Goal: Complete application form: Complete application form

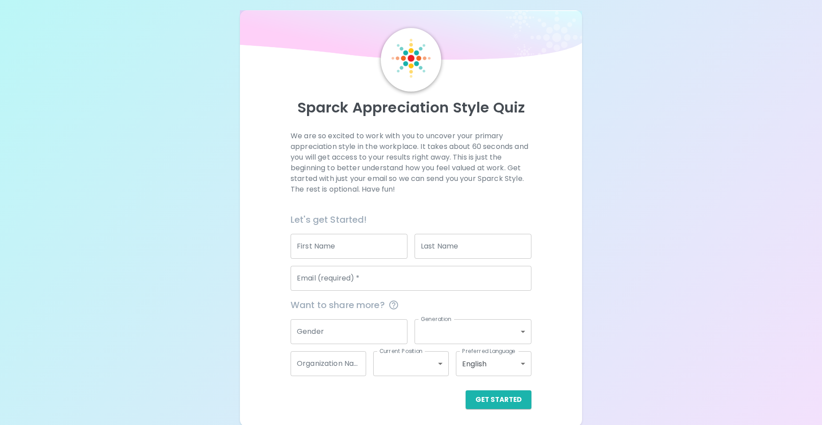
scroll to position [9, 0]
click at [352, 278] on input "Email (required)   *" at bounding box center [411, 276] width 241 height 25
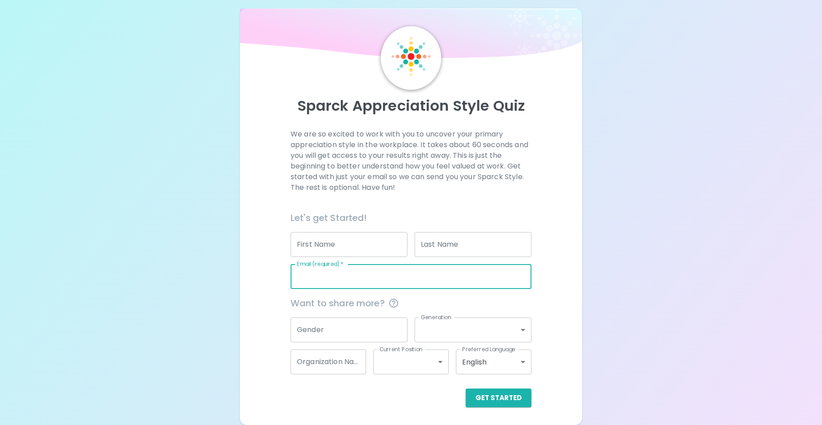
type input "[PERSON_NAME][EMAIL_ADDRESS][PERSON_NAME][DOMAIN_NAME]"
type input "[PERSON_NAME]"
type input "W"
click at [322, 329] on input "Gender" at bounding box center [349, 329] width 117 height 25
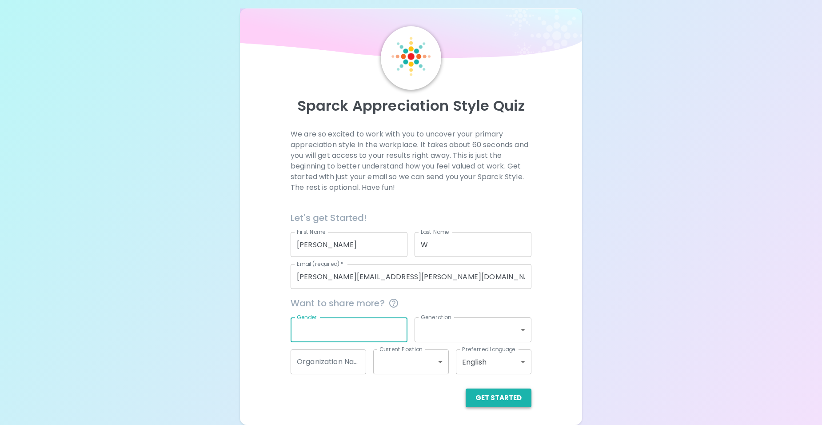
click at [506, 395] on button "Get Started" at bounding box center [499, 398] width 66 height 19
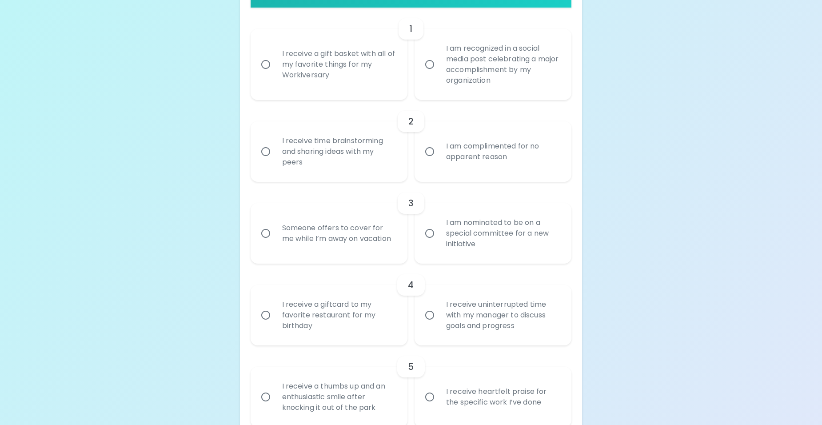
scroll to position [191, 0]
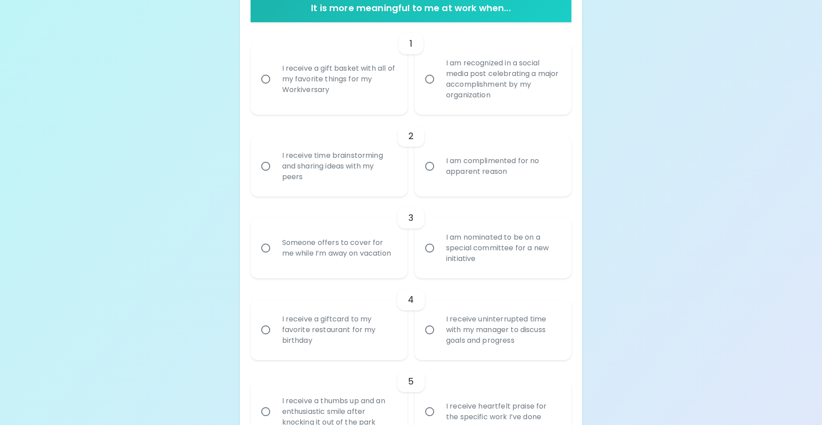
click at [429, 77] on input "I am recognized in a social media post celebrating a major accomplishment by my…" at bounding box center [430, 79] width 19 height 19
radio input "true"
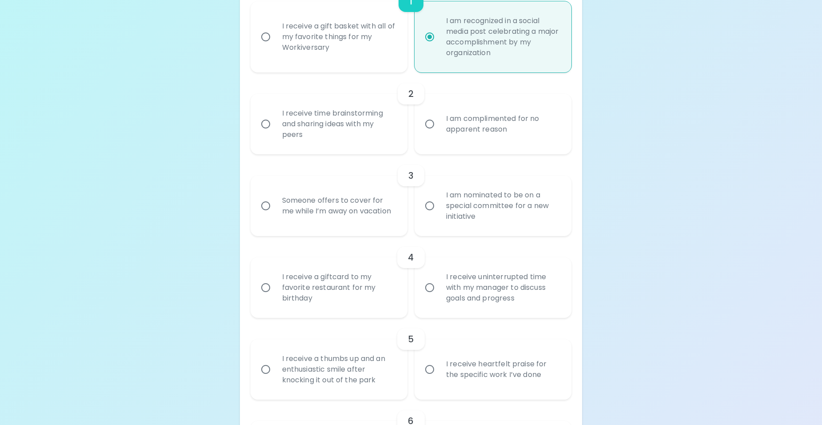
scroll to position [262, 0]
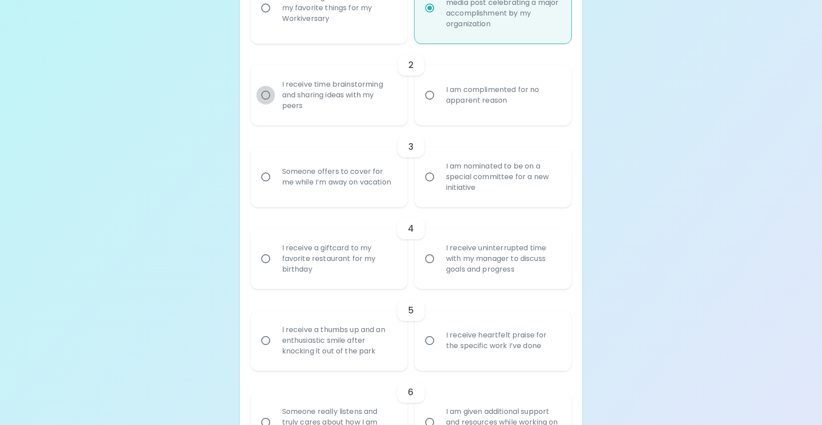
click at [261, 96] on input "I receive time brainstorming and sharing ideas with my peers" at bounding box center [266, 95] width 19 height 19
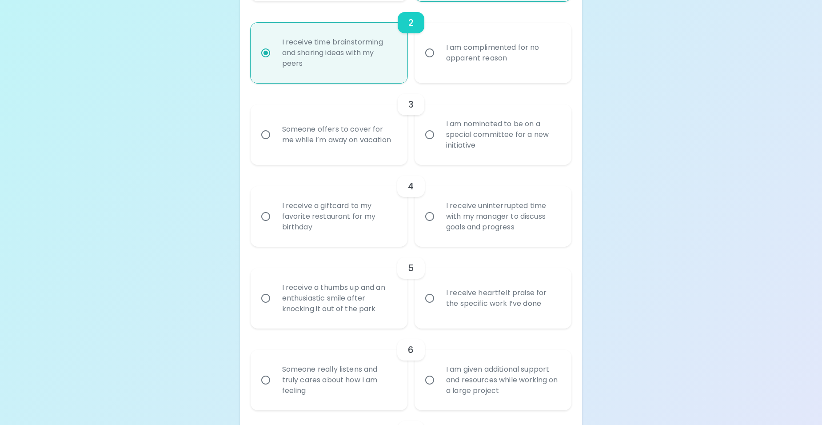
scroll to position [333, 0]
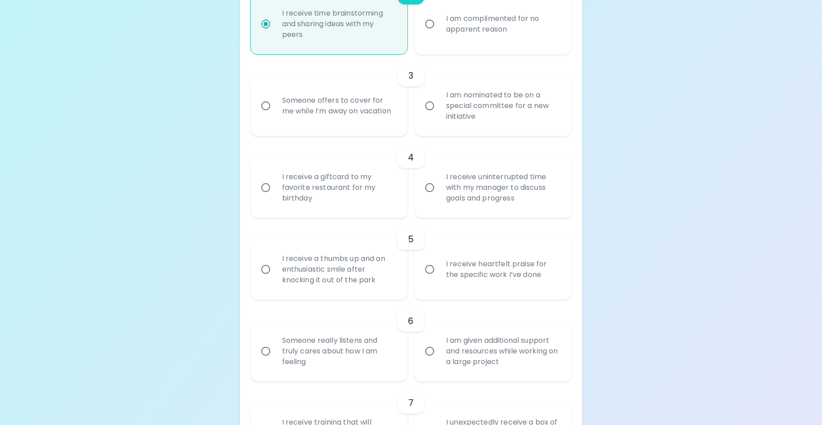
radio input "true"
click at [429, 103] on input "I am nominated to be on a special committee for a new initiative" at bounding box center [430, 105] width 19 height 19
radio input "false"
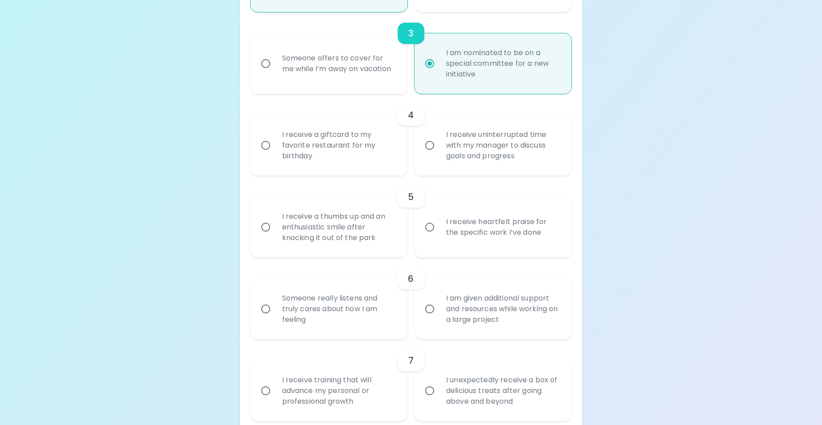
scroll to position [404, 0]
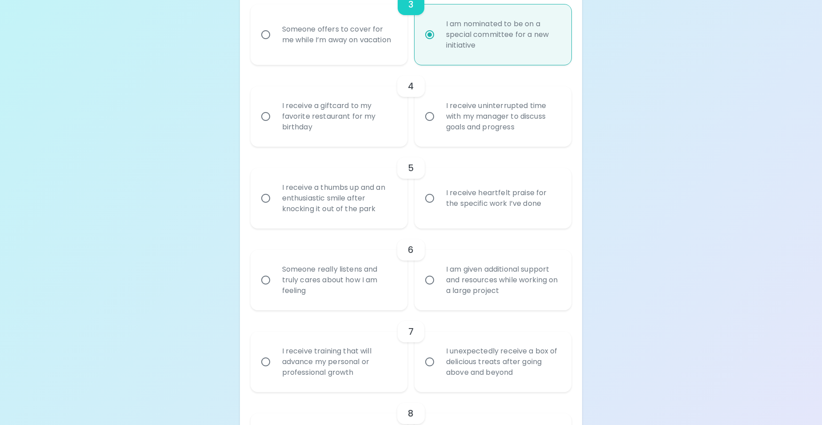
radio input "true"
click at [429, 115] on input "I receive uninterrupted time with my manager to discuss goals and progress" at bounding box center [430, 116] width 19 height 19
radio input "false"
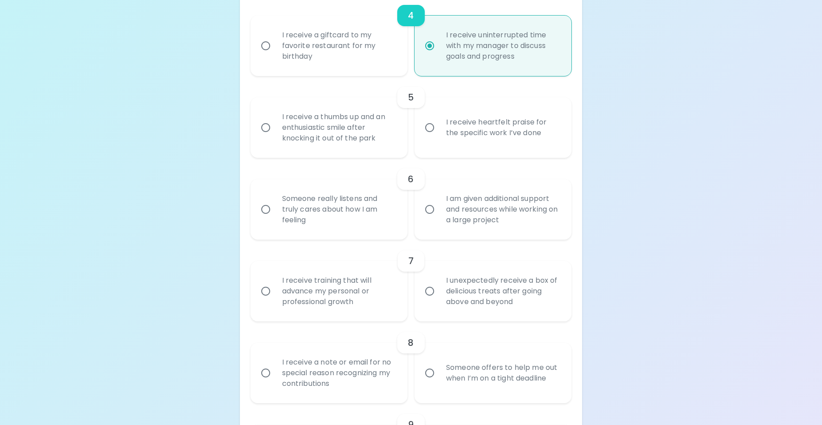
scroll to position [475, 0]
radio input "true"
click at [429, 126] on input "I receive heartfelt praise for the specific work I’ve done" at bounding box center [430, 127] width 19 height 19
radio input "false"
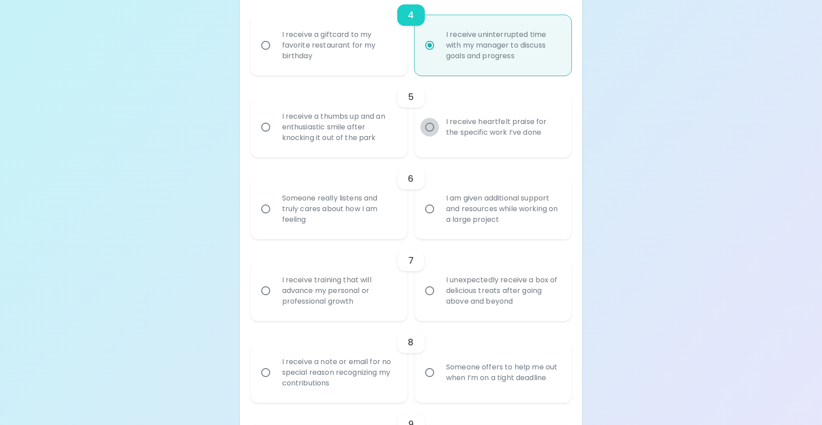
radio input "false"
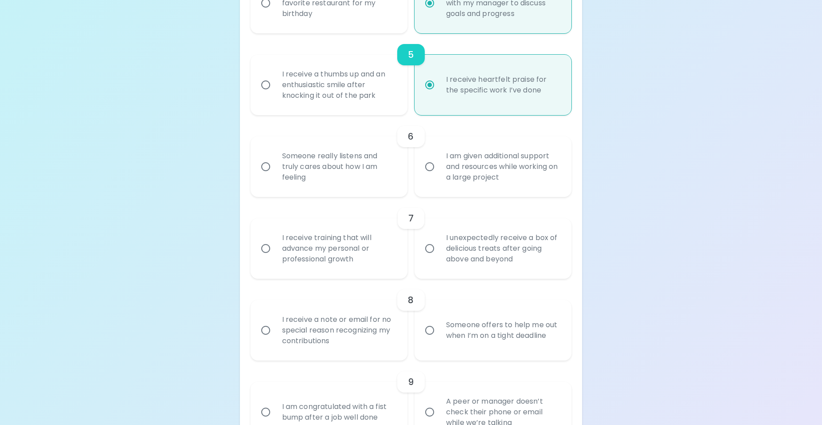
scroll to position [546, 0]
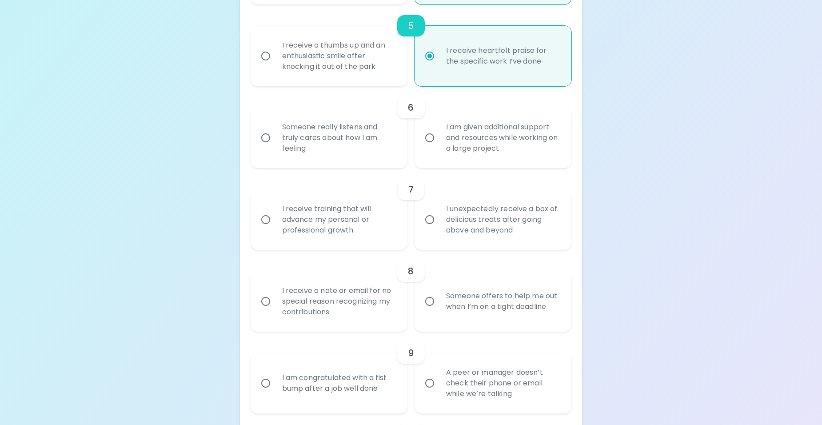
radio input "true"
click at [265, 136] on input "Someone really listens and truly cares about how I am feeling" at bounding box center [266, 137] width 19 height 19
radio input "false"
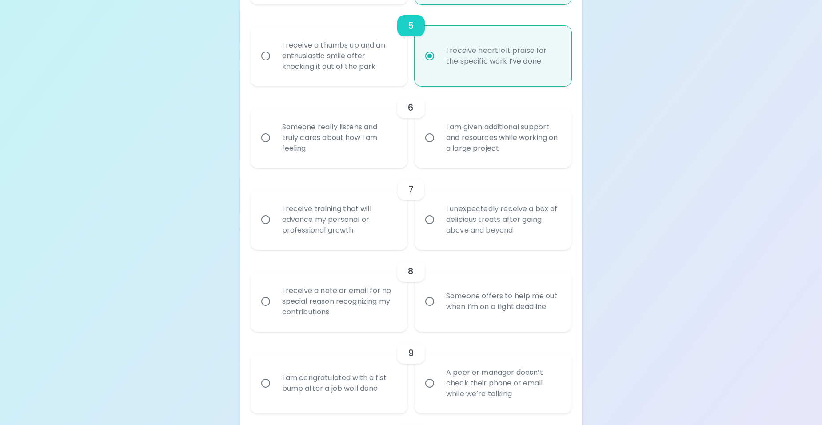
radio input "false"
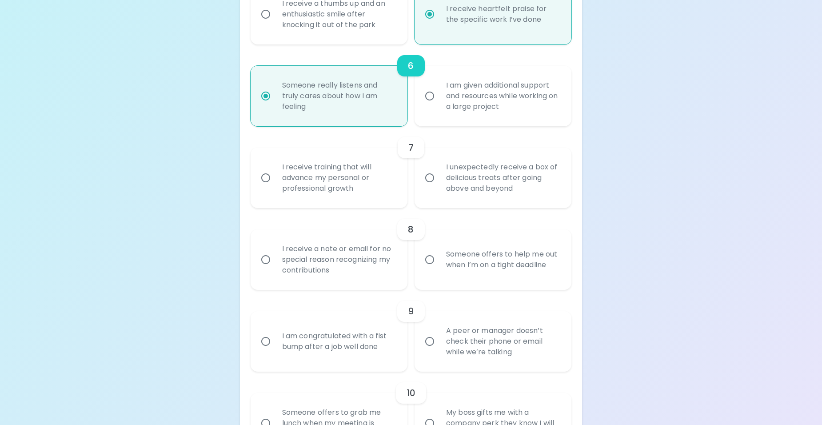
scroll to position [617, 0]
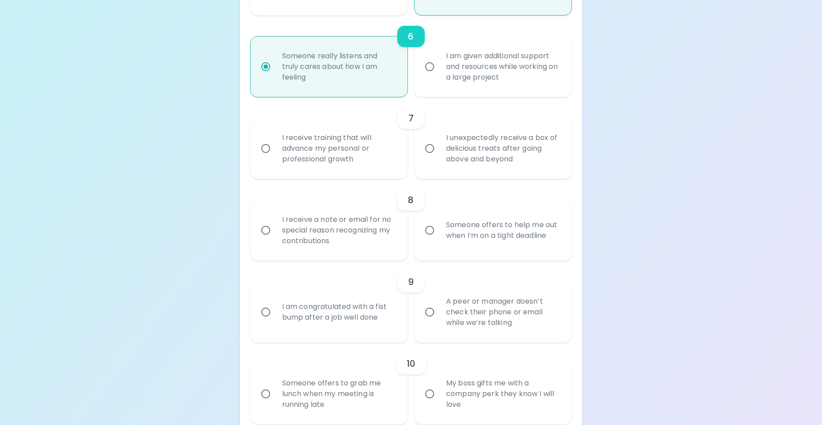
radio input "true"
click at [307, 159] on div "I receive training that will advance my personal or professional growth" at bounding box center [339, 148] width 128 height 53
click at [275, 158] on input "I receive training that will advance my personal or professional growth" at bounding box center [266, 148] width 19 height 19
radio input "false"
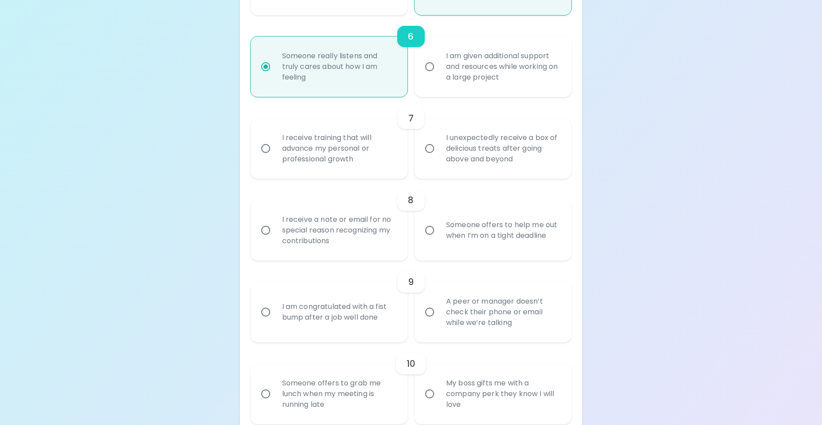
radio input "false"
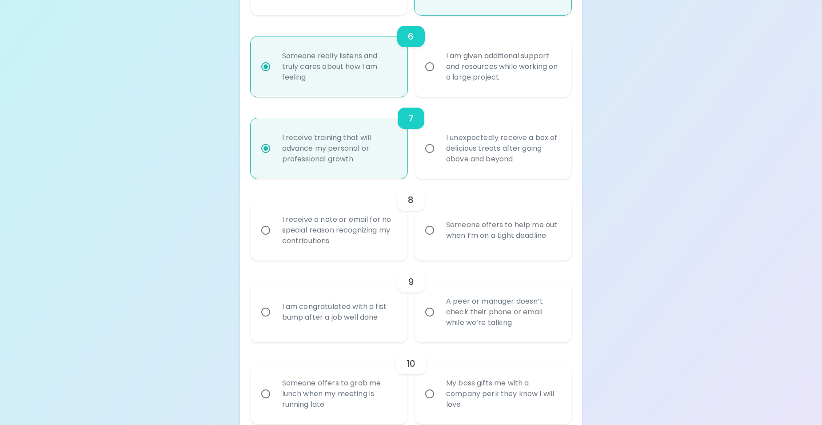
scroll to position [689, 0]
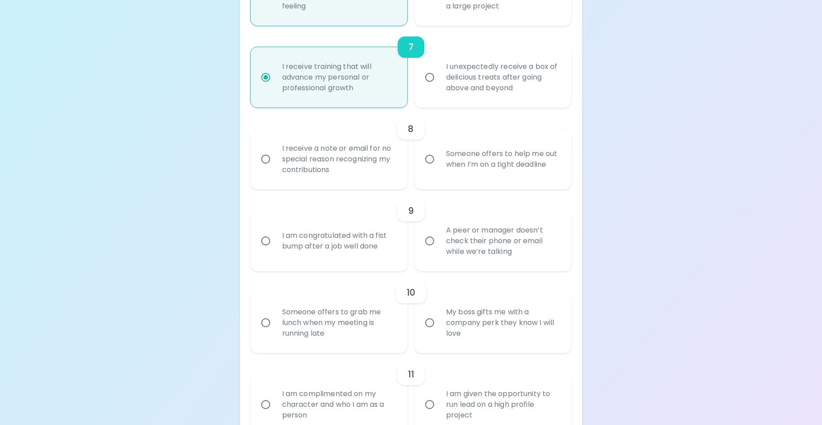
radio input "true"
click at [324, 160] on div "I receive a note or email for no special reason recognizing my contributions" at bounding box center [339, 158] width 128 height 53
click at [275, 160] on input "I receive a note or email for no special reason recognizing my contributions" at bounding box center [266, 159] width 19 height 19
radio input "false"
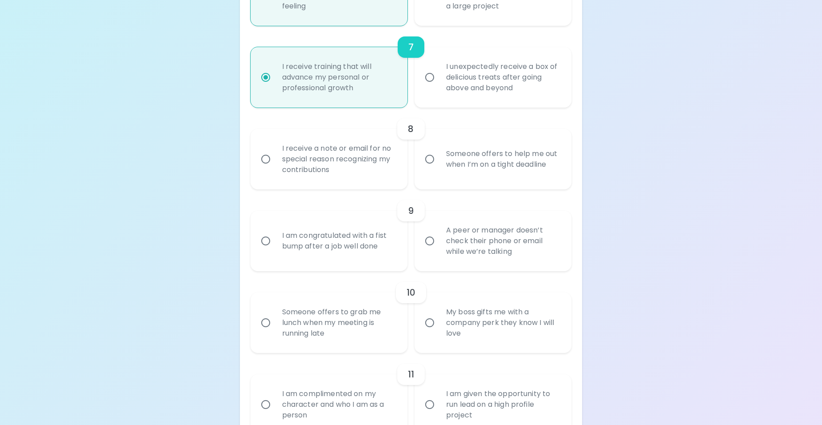
radio input "false"
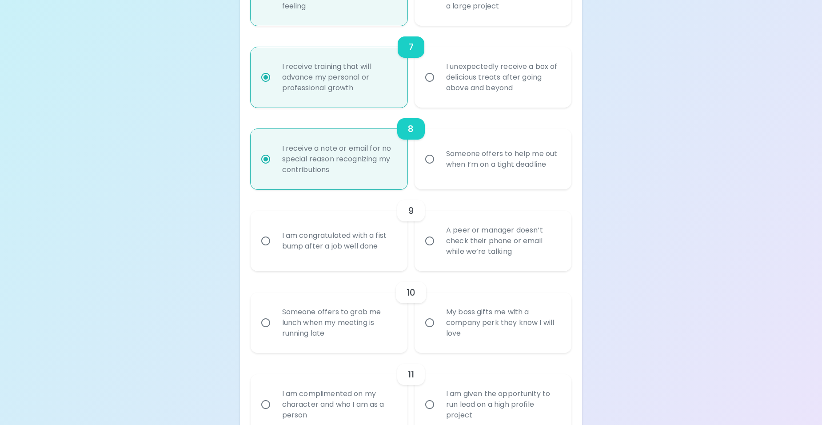
scroll to position [760, 0]
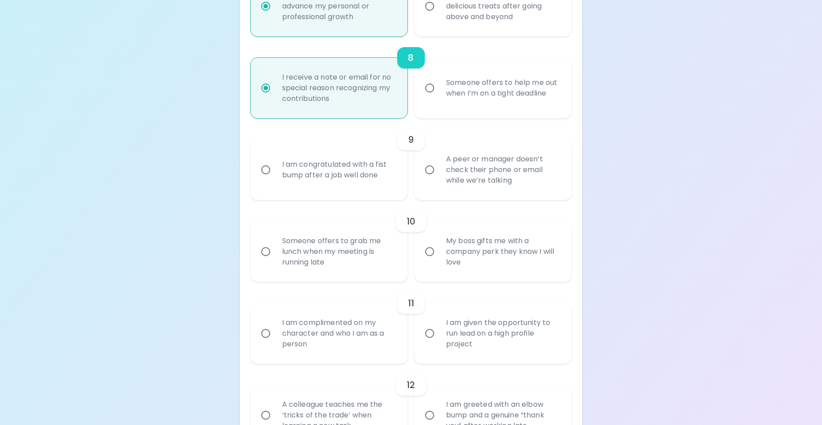
radio input "true"
click at [472, 168] on div "A peer or manager doesn’t check their phone or email while we’re talking" at bounding box center [503, 169] width 128 height 53
click at [439, 168] on input "A peer or manager doesn’t check their phone or email while we’re talking" at bounding box center [430, 169] width 19 height 19
radio input "false"
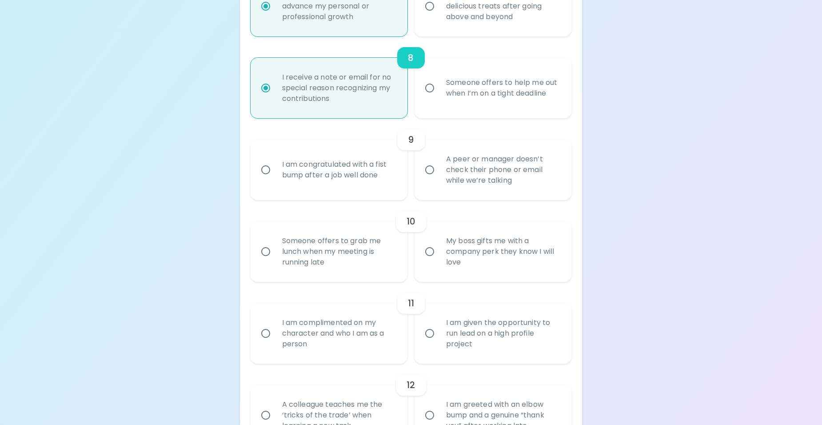
radio input "false"
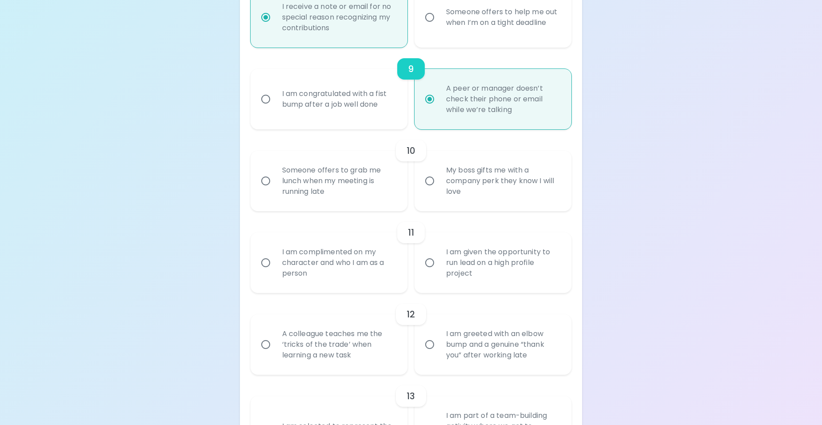
scroll to position [831, 0]
radio input "true"
click at [329, 180] on div "Someone offers to grab me lunch when my meeting is running late" at bounding box center [339, 180] width 128 height 53
click at [275, 180] on input "Someone offers to grab me lunch when my meeting is running late" at bounding box center [266, 180] width 19 height 19
radio input "false"
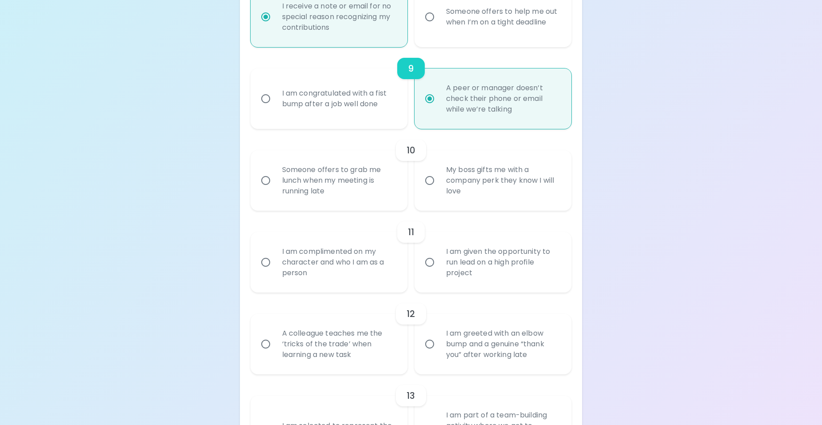
radio input "false"
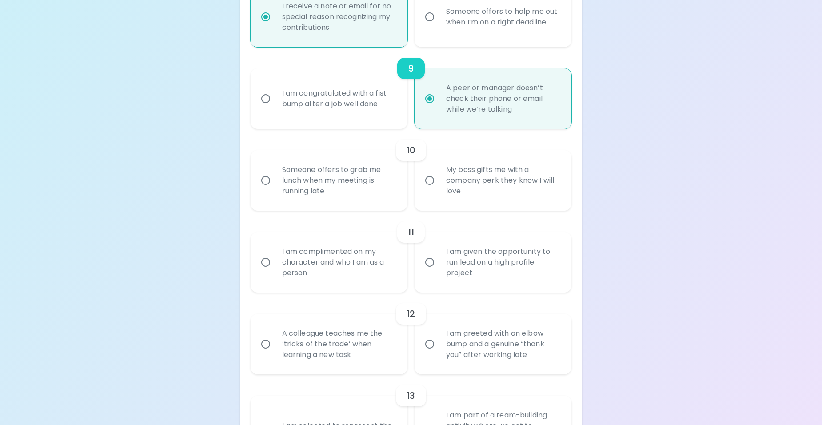
radio input "false"
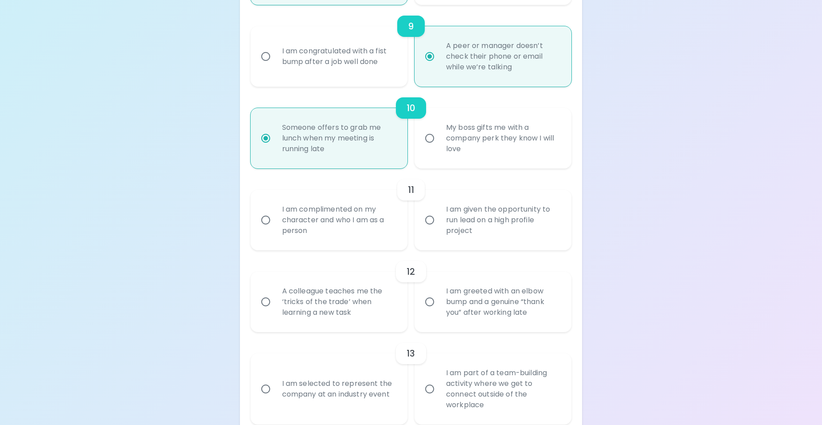
scroll to position [902, 0]
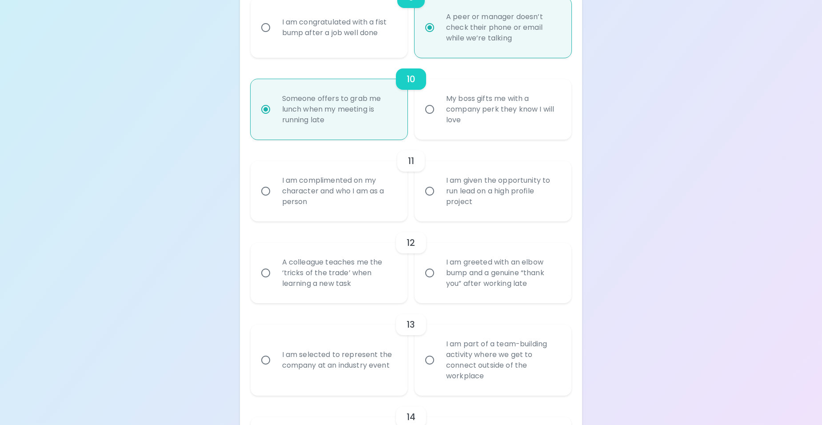
radio input "true"
click at [493, 187] on div "I am given the opportunity to run lead on a high profile project" at bounding box center [503, 190] width 128 height 53
click at [439, 187] on input "I am given the opportunity to run lead on a high profile project" at bounding box center [430, 191] width 19 height 19
radio input "false"
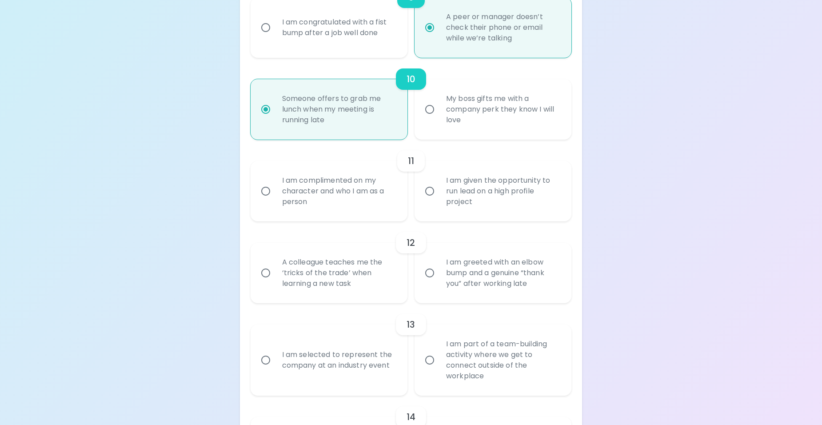
radio input "false"
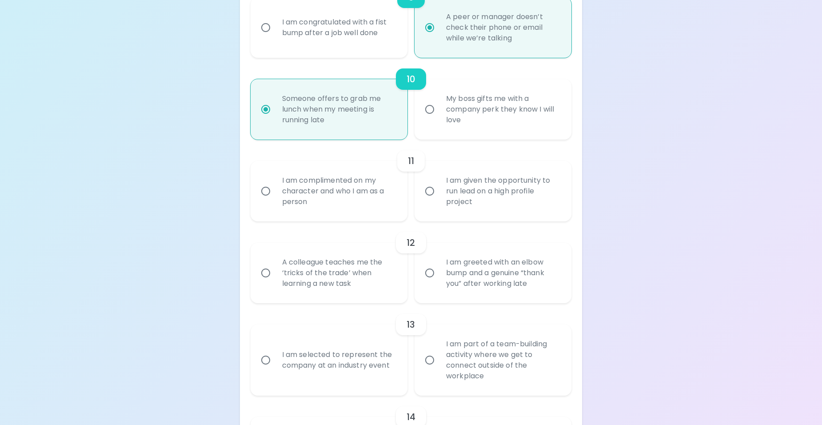
radio input "false"
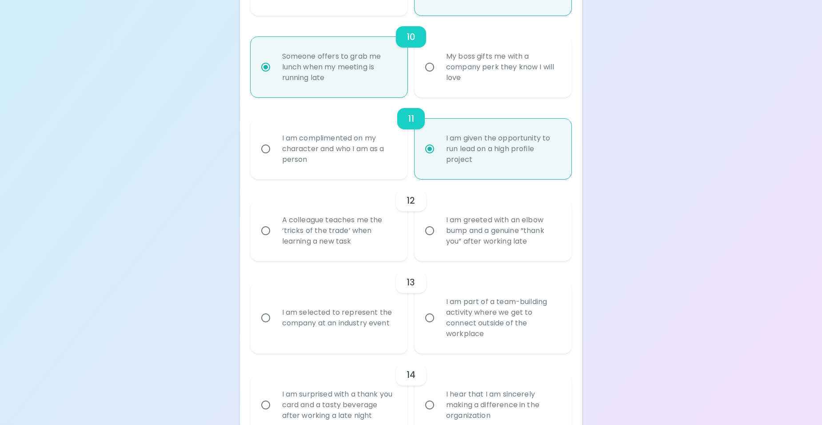
scroll to position [973, 0]
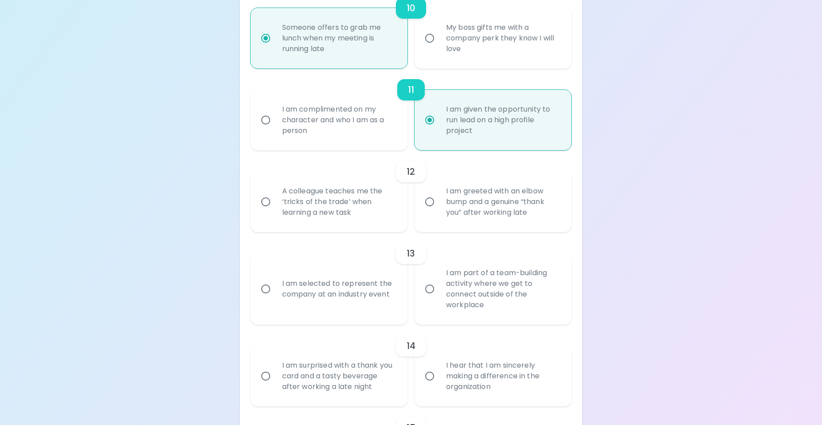
radio input "true"
click at [323, 202] on div "A colleague teaches me the ‘tricks of the trade’ when learning a new task" at bounding box center [339, 201] width 128 height 53
click at [275, 202] on input "A colleague teaches me the ‘tricks of the trade’ when learning a new task" at bounding box center [266, 201] width 19 height 19
radio input "false"
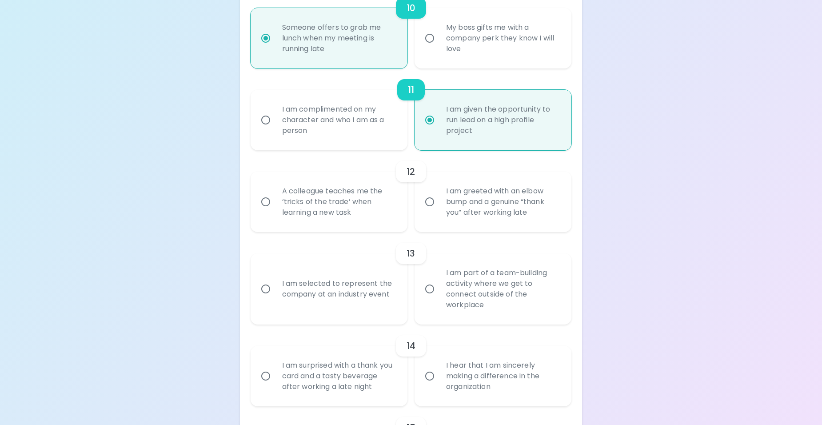
radio input "false"
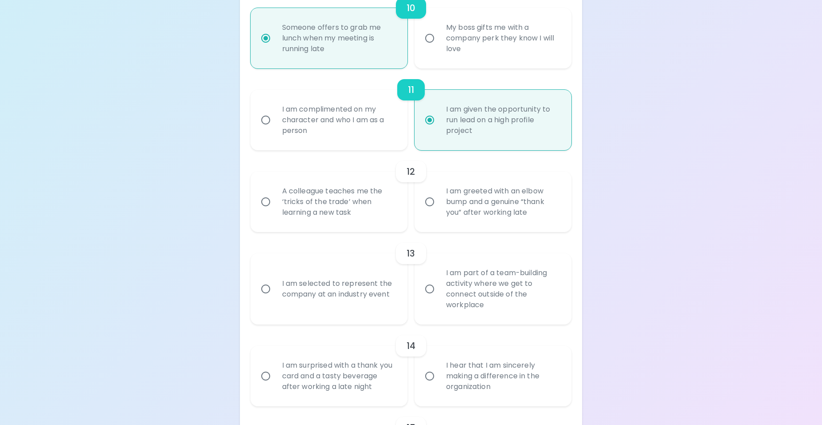
radio input "false"
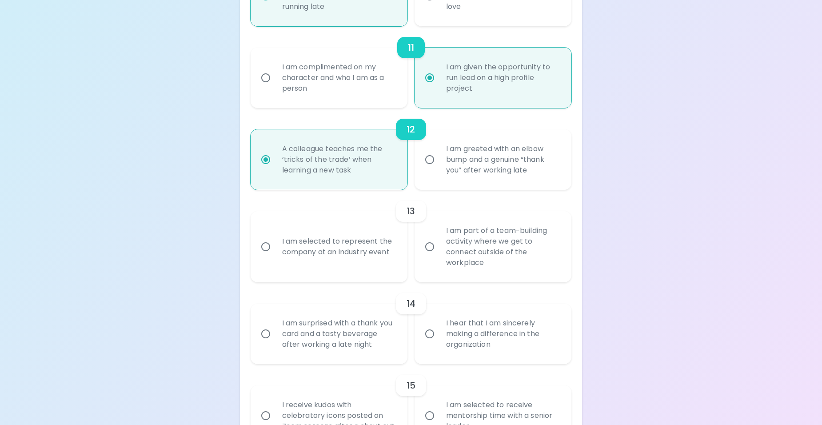
scroll to position [1044, 0]
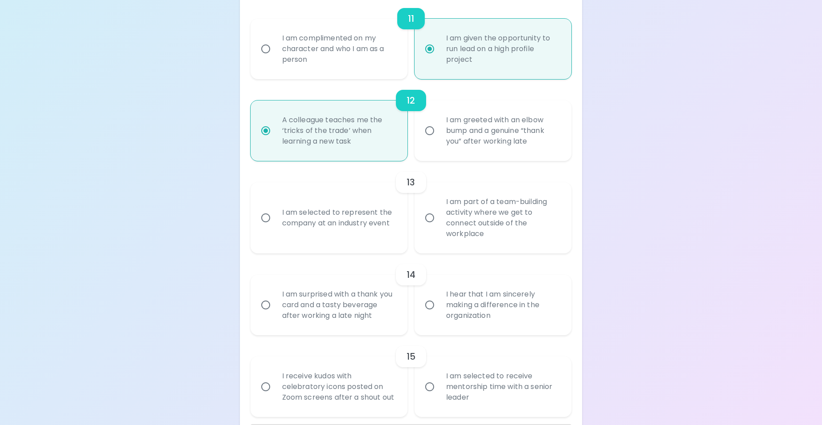
radio input "true"
click at [304, 228] on div "I am selected to represent the company at an industry event" at bounding box center [339, 217] width 128 height 43
click at [275, 227] on input "I am selected to represent the company at an industry event" at bounding box center [266, 217] width 19 height 19
radio input "false"
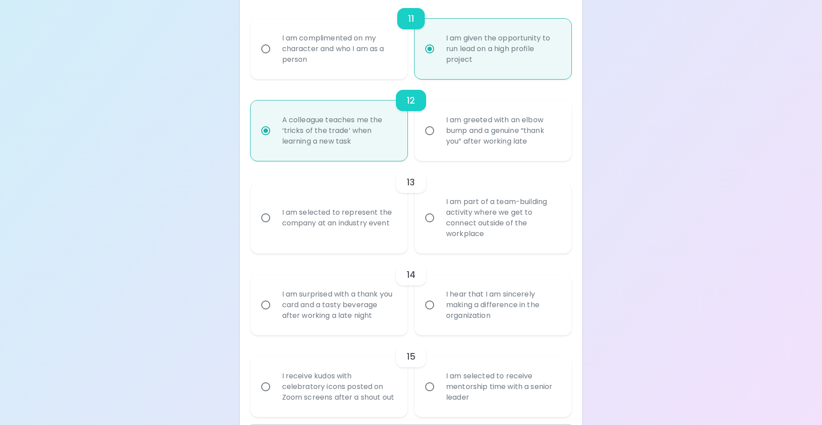
radio input "false"
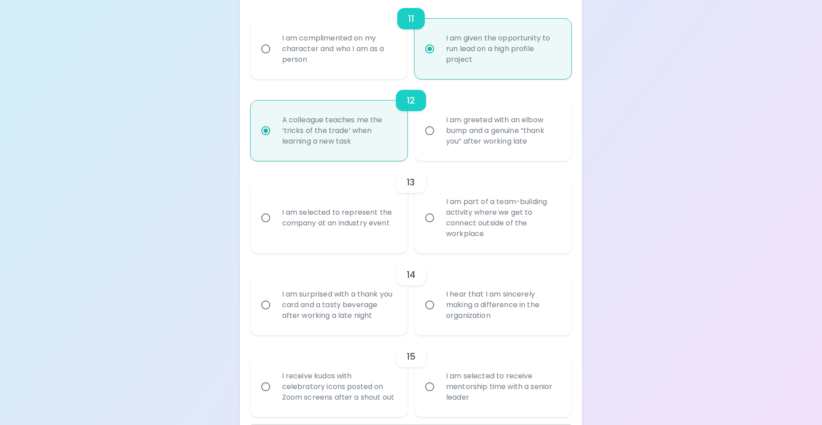
radio input "false"
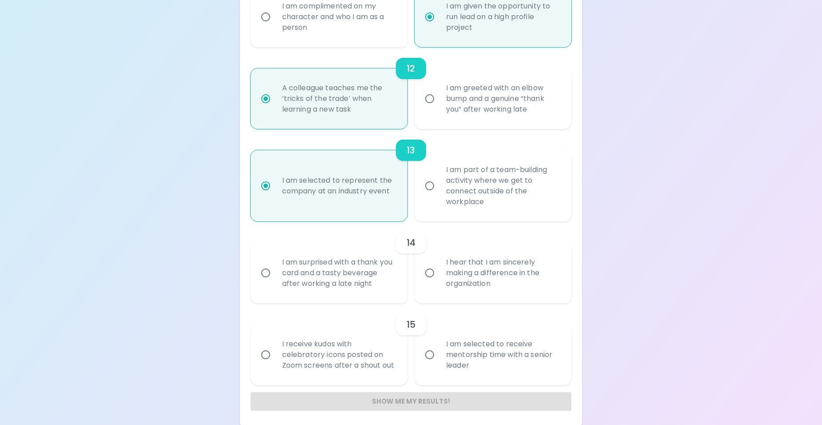
scroll to position [1080, 0]
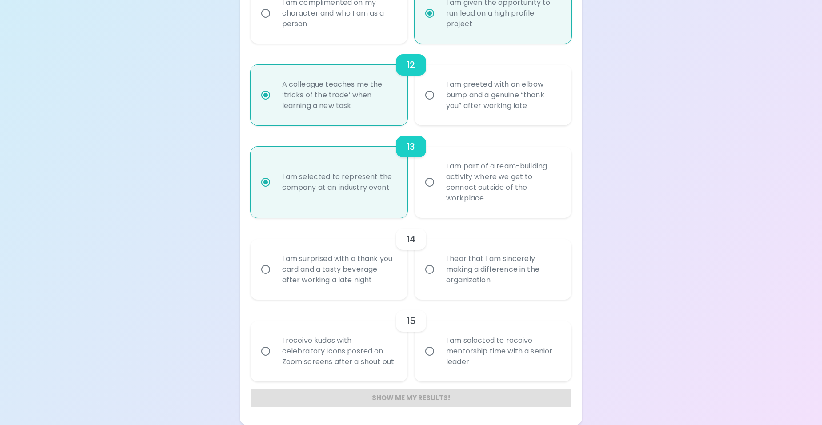
radio input "true"
click at [505, 277] on div "I hear that I am sincerely making a difference in the organization" at bounding box center [503, 269] width 128 height 53
click at [439, 277] on input "I hear that I am sincerely making a difference in the organization" at bounding box center [430, 269] width 19 height 19
radio input "false"
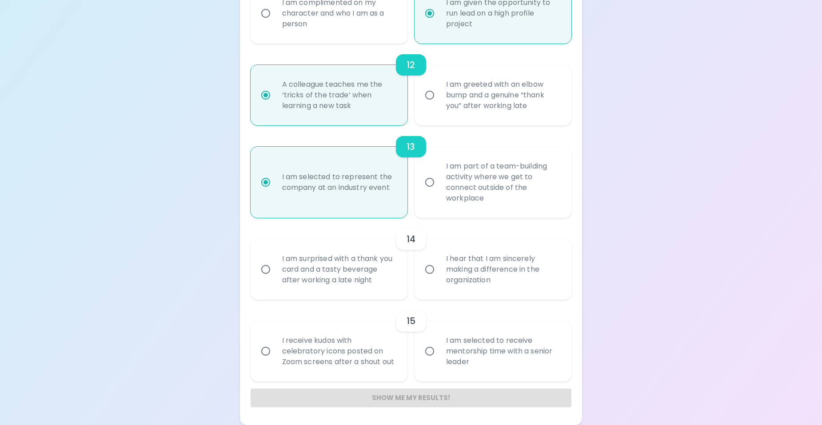
radio input "false"
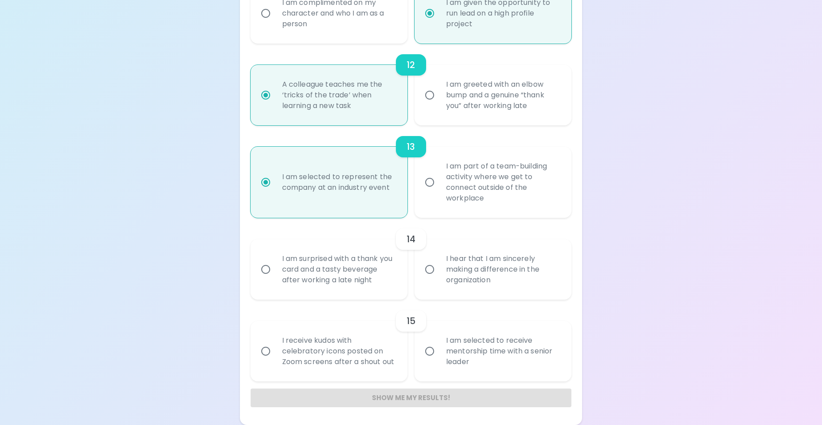
radio input "false"
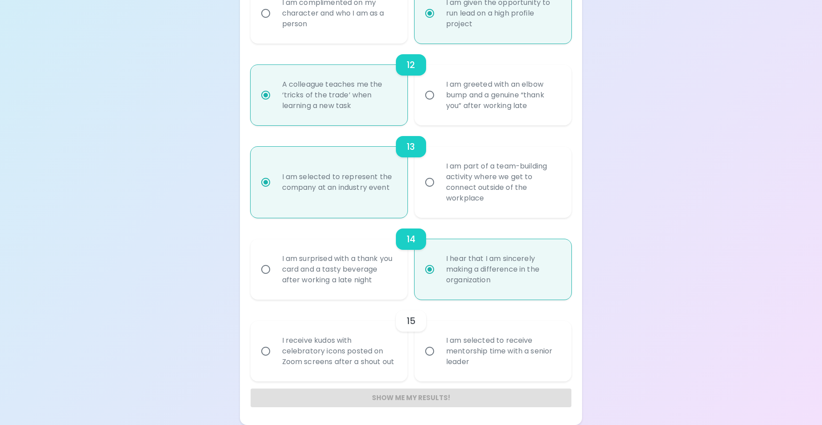
radio input "true"
click at [512, 351] on div "I am selected to receive mentorship time with a senior leader" at bounding box center [503, 351] width 128 height 53
click at [439, 351] on input "I am selected to receive mentorship time with a senior leader" at bounding box center [430, 351] width 19 height 19
radio input "false"
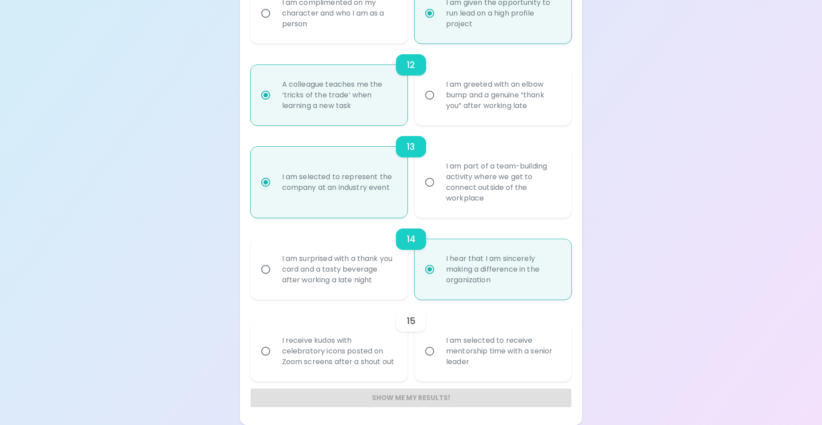
radio input "false"
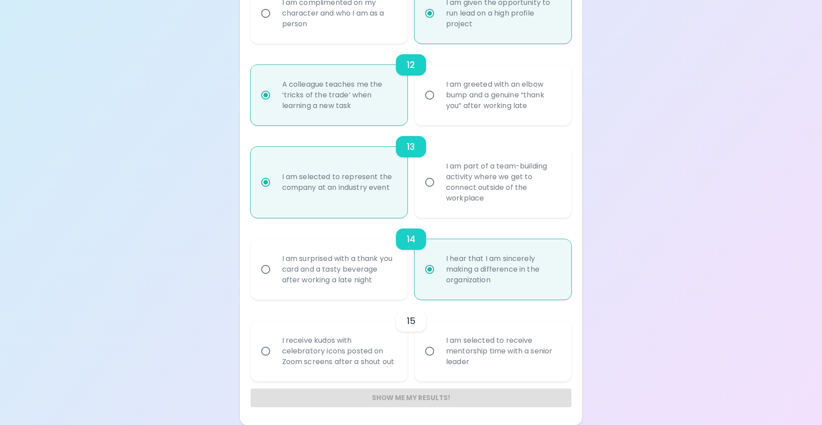
radio input "false"
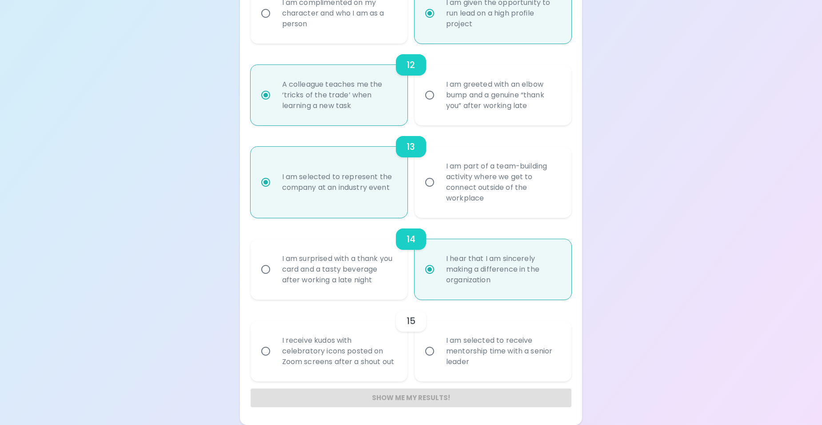
radio input "false"
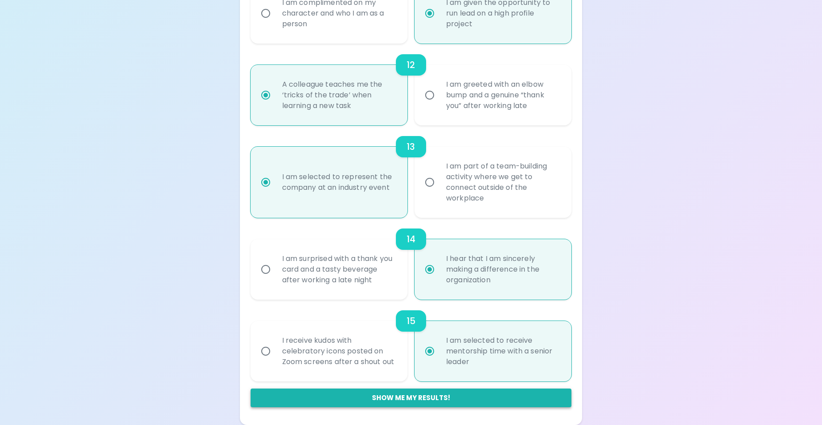
radio input "true"
click at [449, 397] on button "Show me my results!" at bounding box center [411, 398] width 321 height 19
radio input "false"
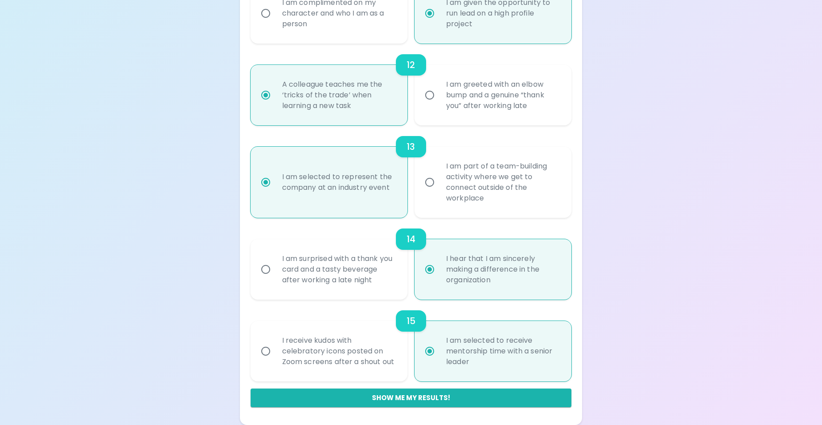
radio input "false"
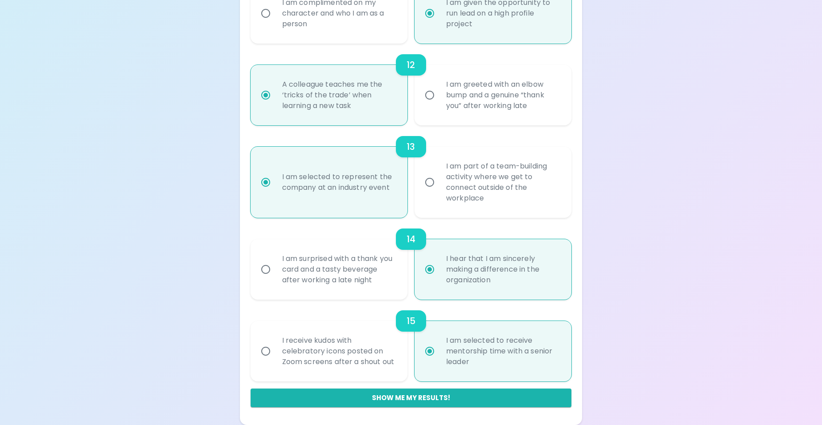
radio input "false"
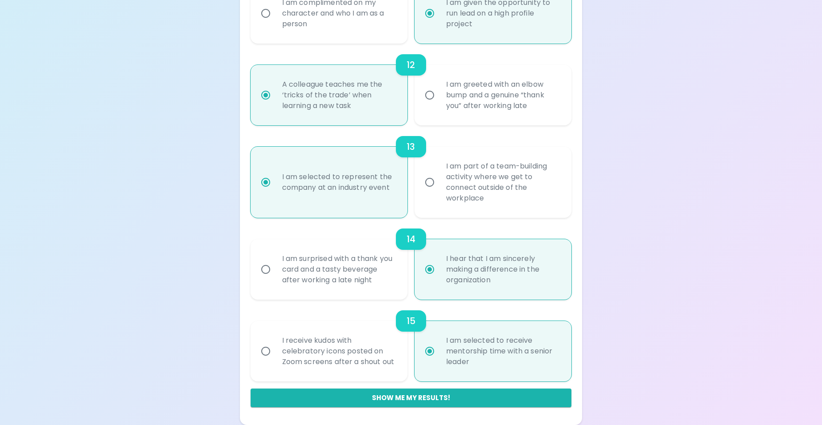
radio input "false"
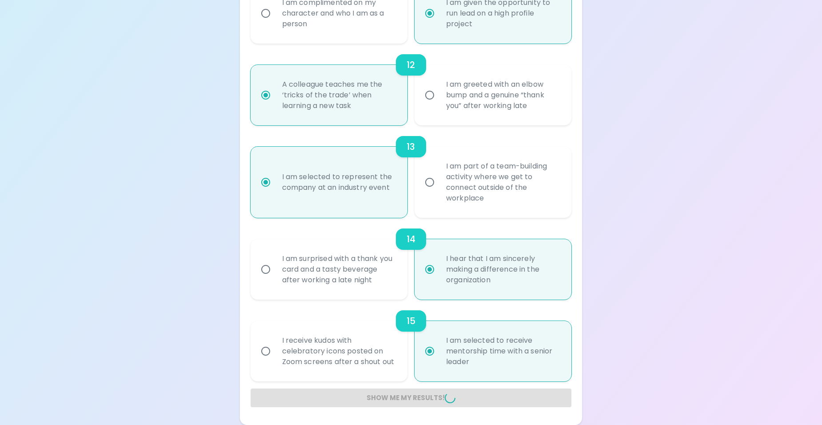
radio input "false"
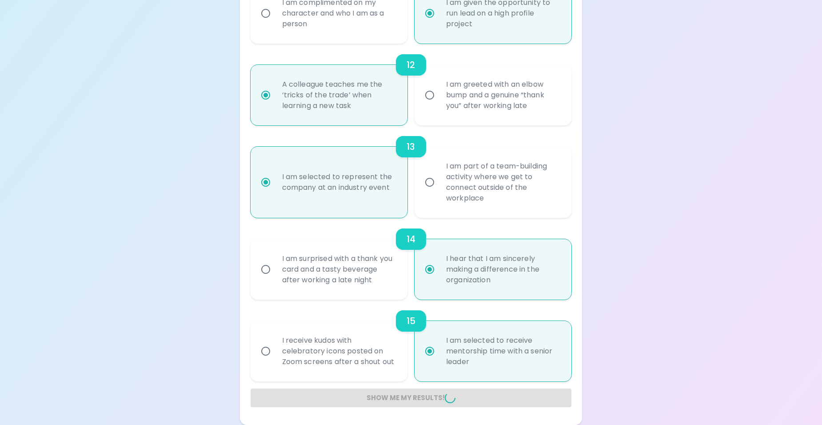
radio input "false"
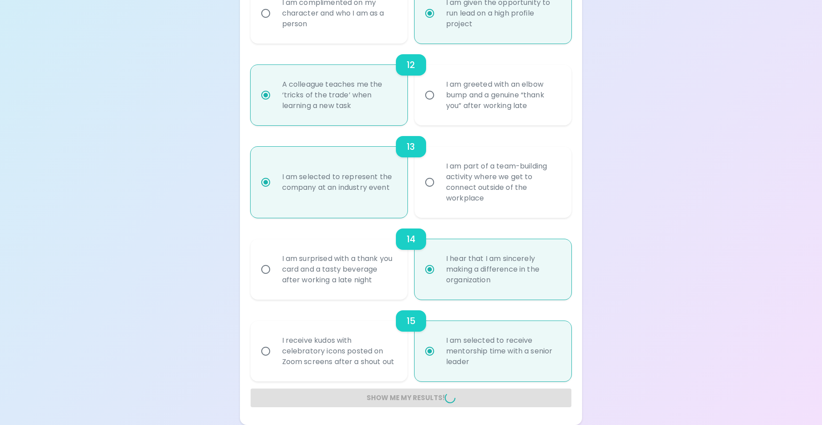
radio input "false"
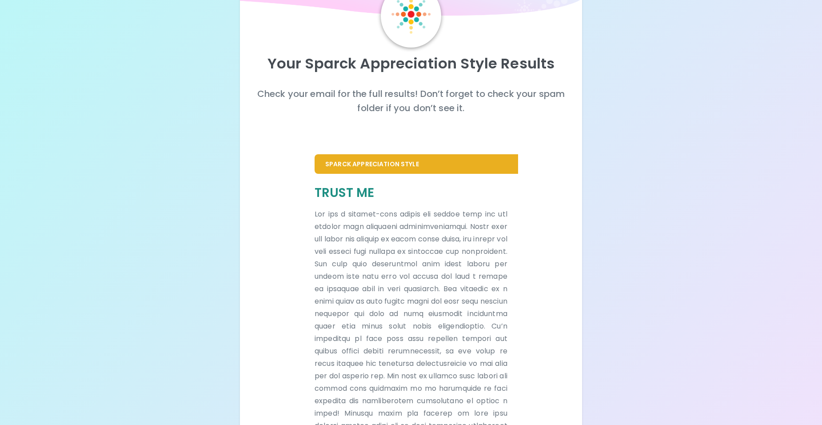
scroll to position [0, 0]
